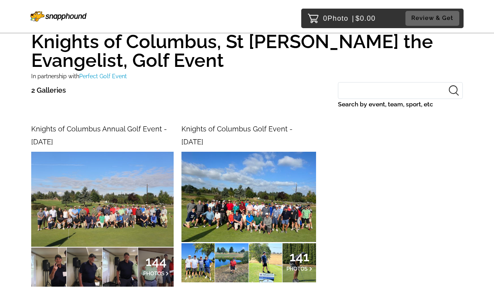
scroll to position [29, 0]
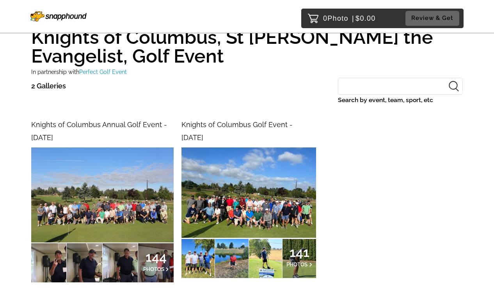
click at [300, 254] on span "141" at bounding box center [300, 252] width 26 height 5
click at [129, 212] on img at bounding box center [102, 194] width 143 height 95
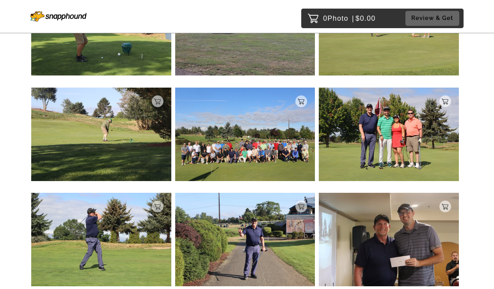
scroll to position [702, 0]
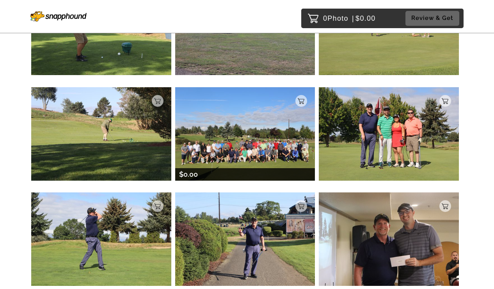
click at [257, 178] on img at bounding box center [245, 133] width 140 height 93
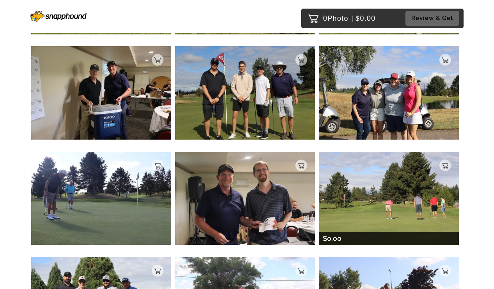
scroll to position [1480, 0]
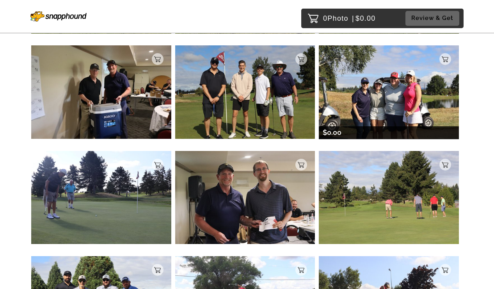
click at [414, 122] on img at bounding box center [389, 91] width 140 height 93
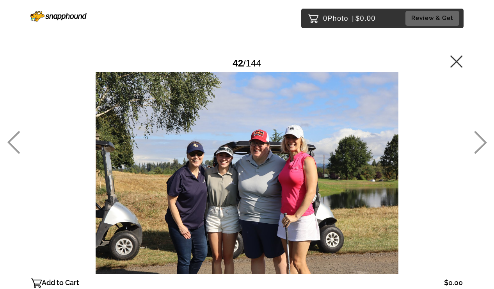
click at [459, 61] on icon at bounding box center [457, 61] width 12 height 12
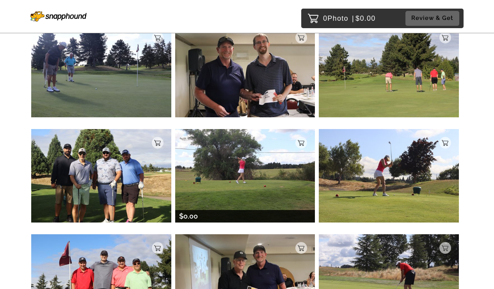
scroll to position [1609, 0]
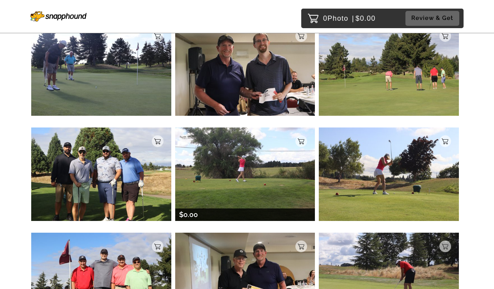
click at [266, 198] on img at bounding box center [245, 173] width 140 height 93
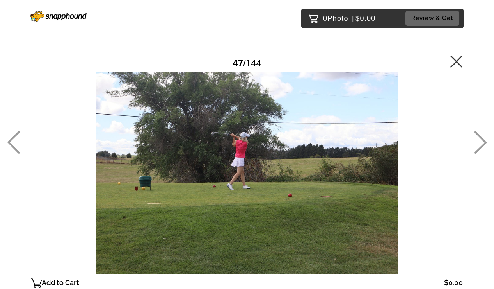
click at [482, 143] on icon at bounding box center [481, 142] width 13 height 23
